Goal: Information Seeking & Learning: Learn about a topic

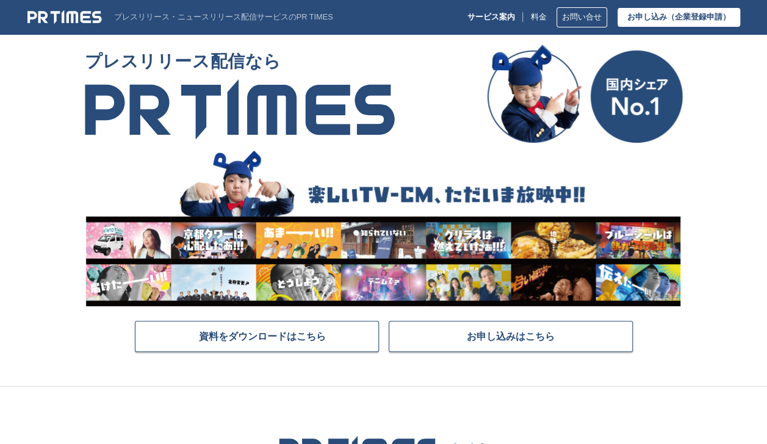
click at [495, 15] on p "サービス案内" at bounding box center [492, 17] width 48 height 9
click at [531, 16] on link "料金" at bounding box center [539, 17] width 16 height 9
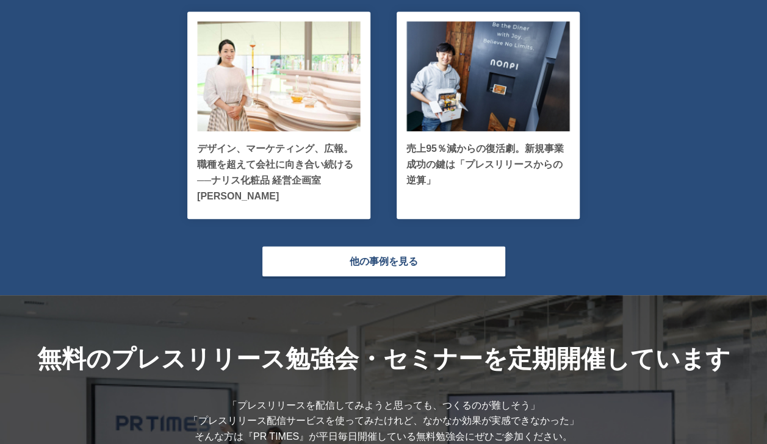
scroll to position [2869, 0]
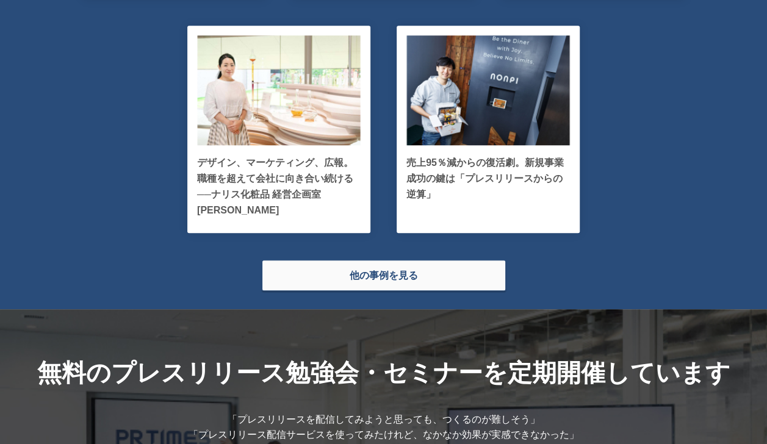
click at [374, 279] on link "他の事例を見る" at bounding box center [384, 275] width 244 height 31
